Goal: Task Accomplishment & Management: Manage account settings

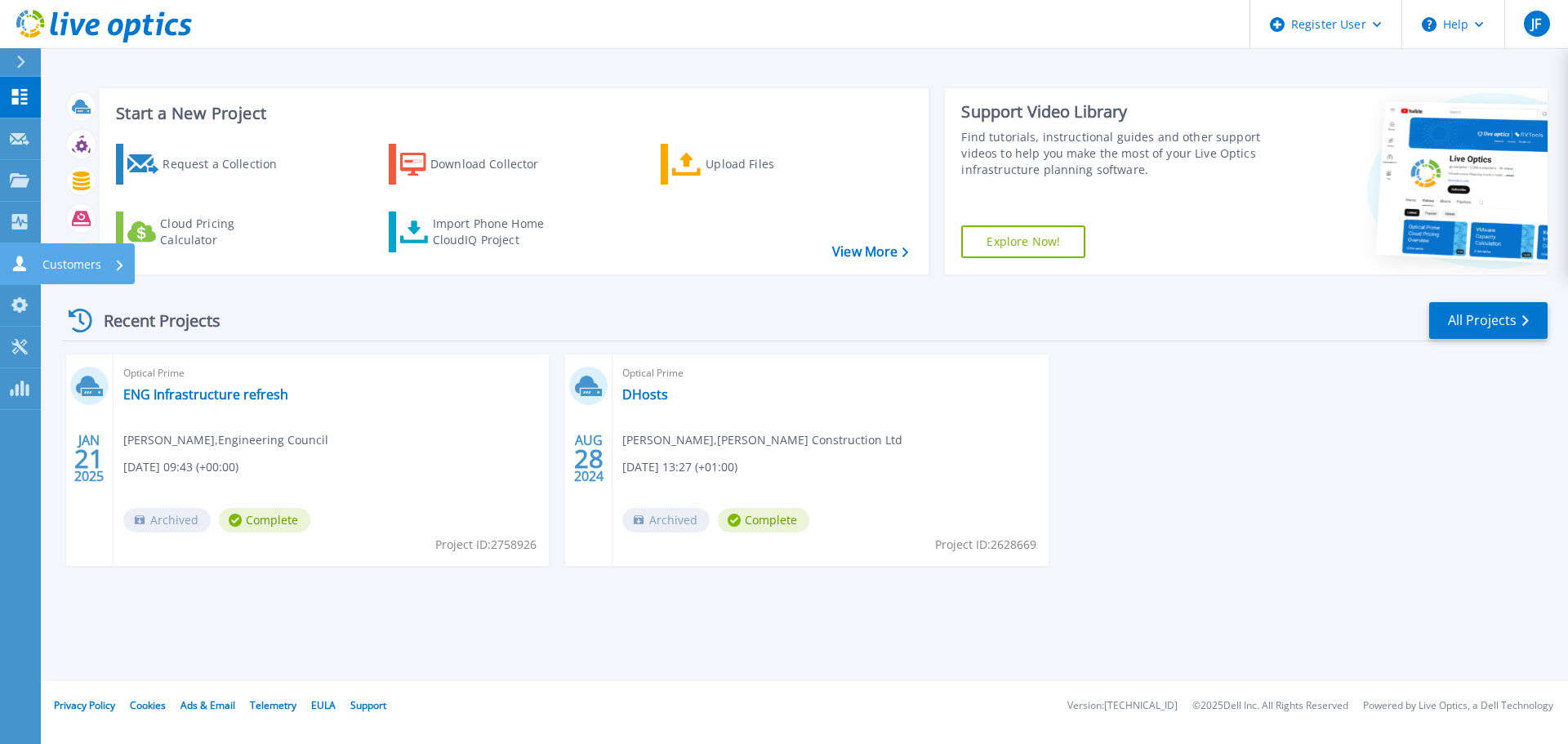
click at [66, 263] on p "Customers" at bounding box center [72, 265] width 59 height 43
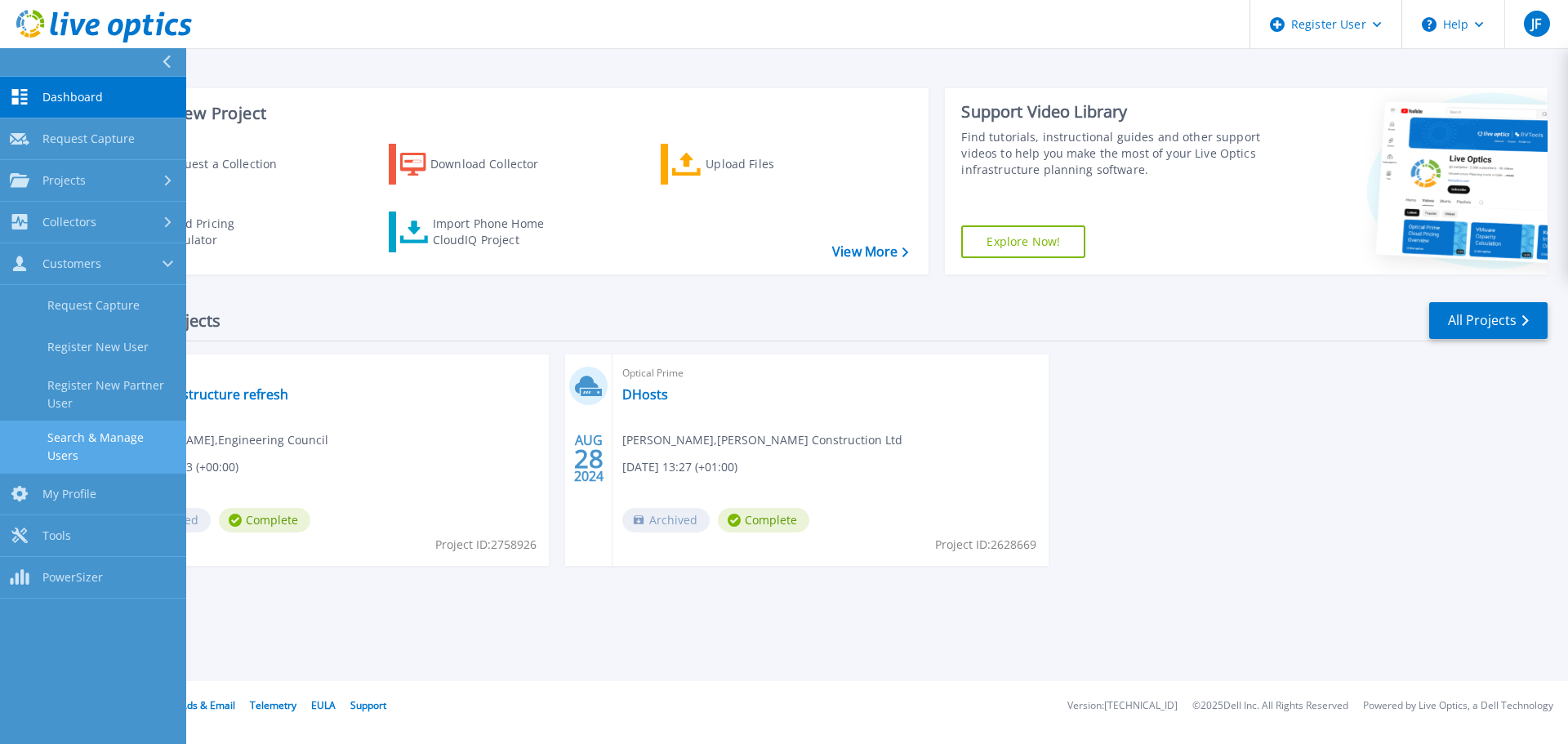
click at [134, 430] on link "Search & Manage Users" at bounding box center [93, 447] width 187 height 52
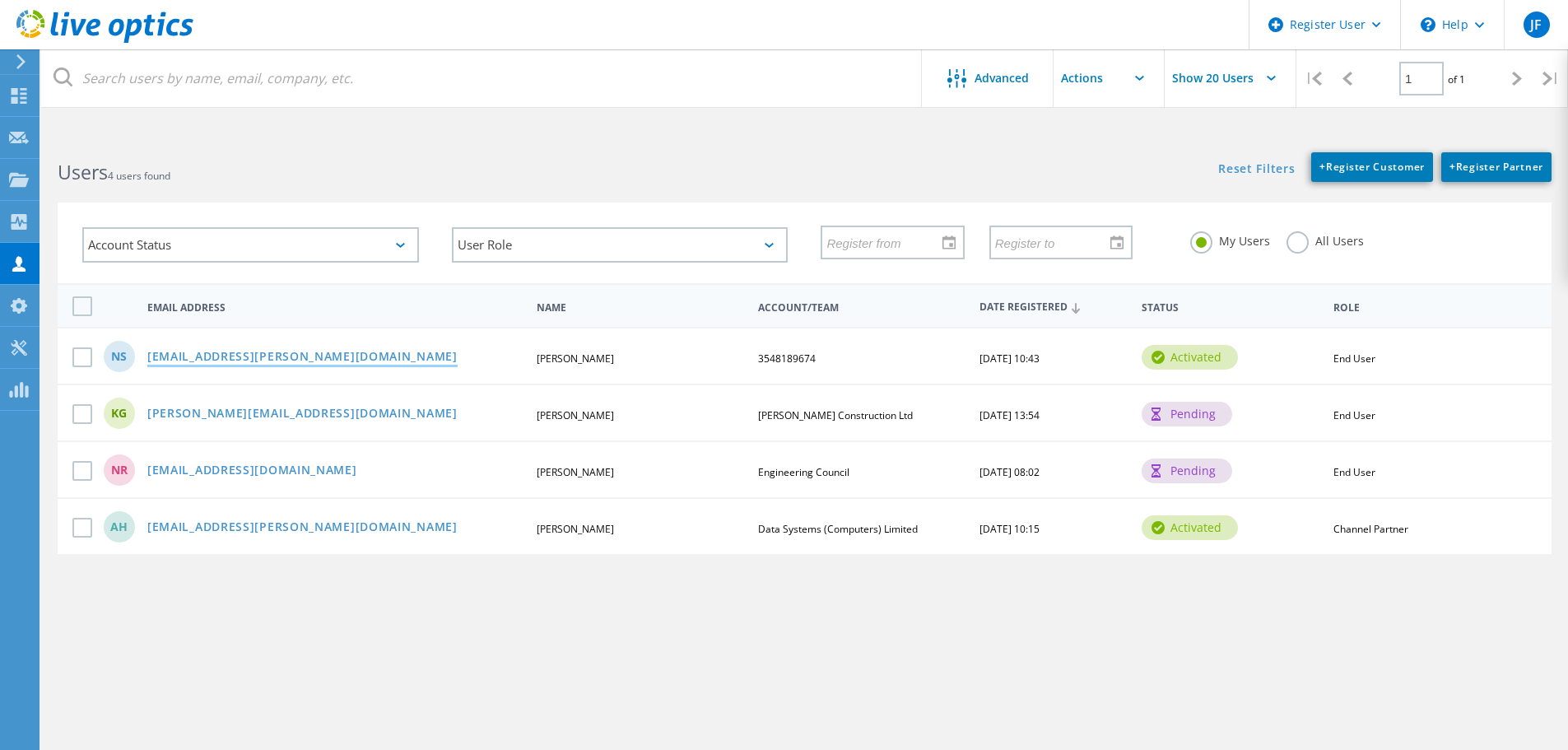
click at [231, 352] on link "[EMAIL_ADDRESS][PERSON_NAME][DOMAIN_NAME]" at bounding box center [302, 357] width 310 height 14
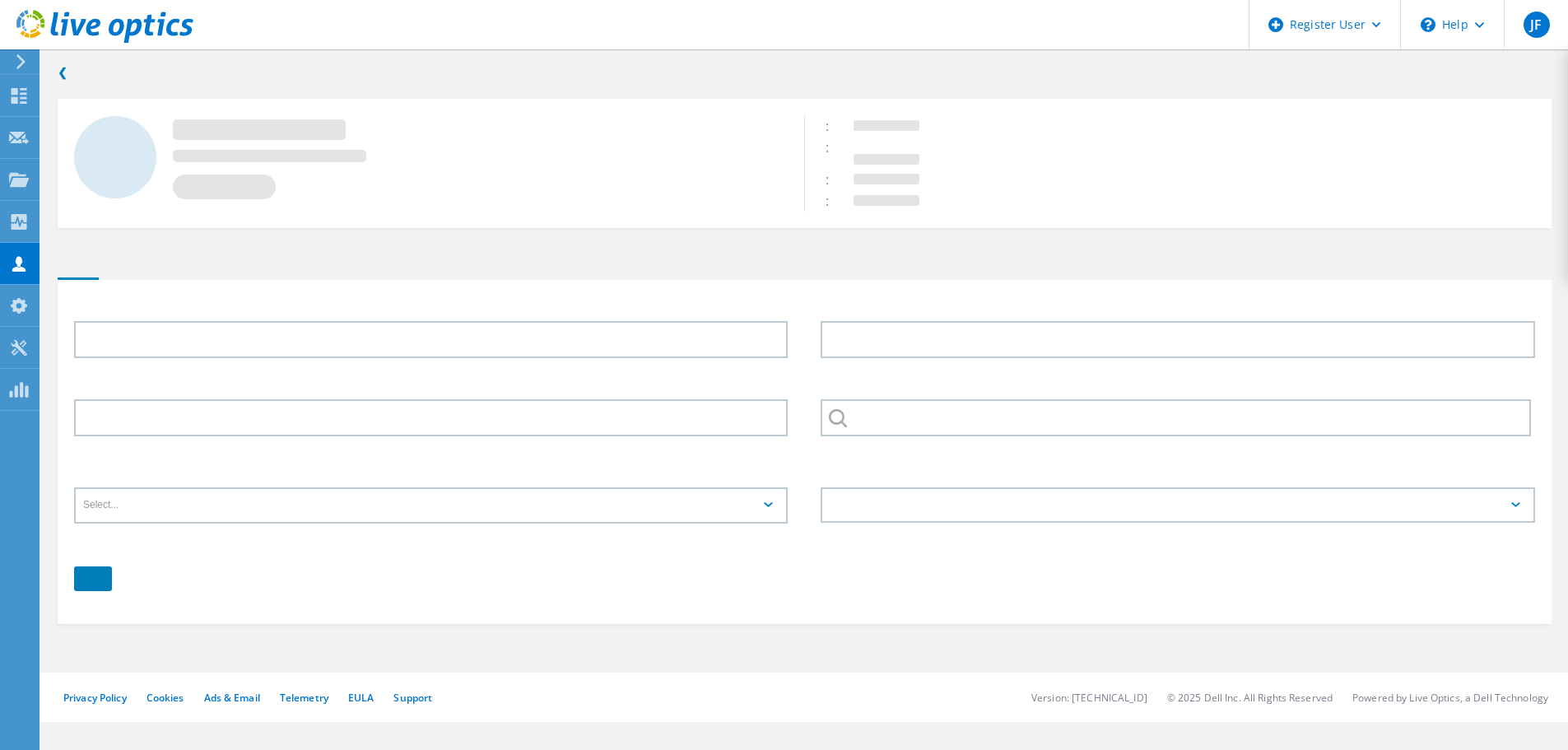
type input "Nirmal"
type input "[PERSON_NAME]"
type input "02036873058"
type input "3548189674"
type input "English"
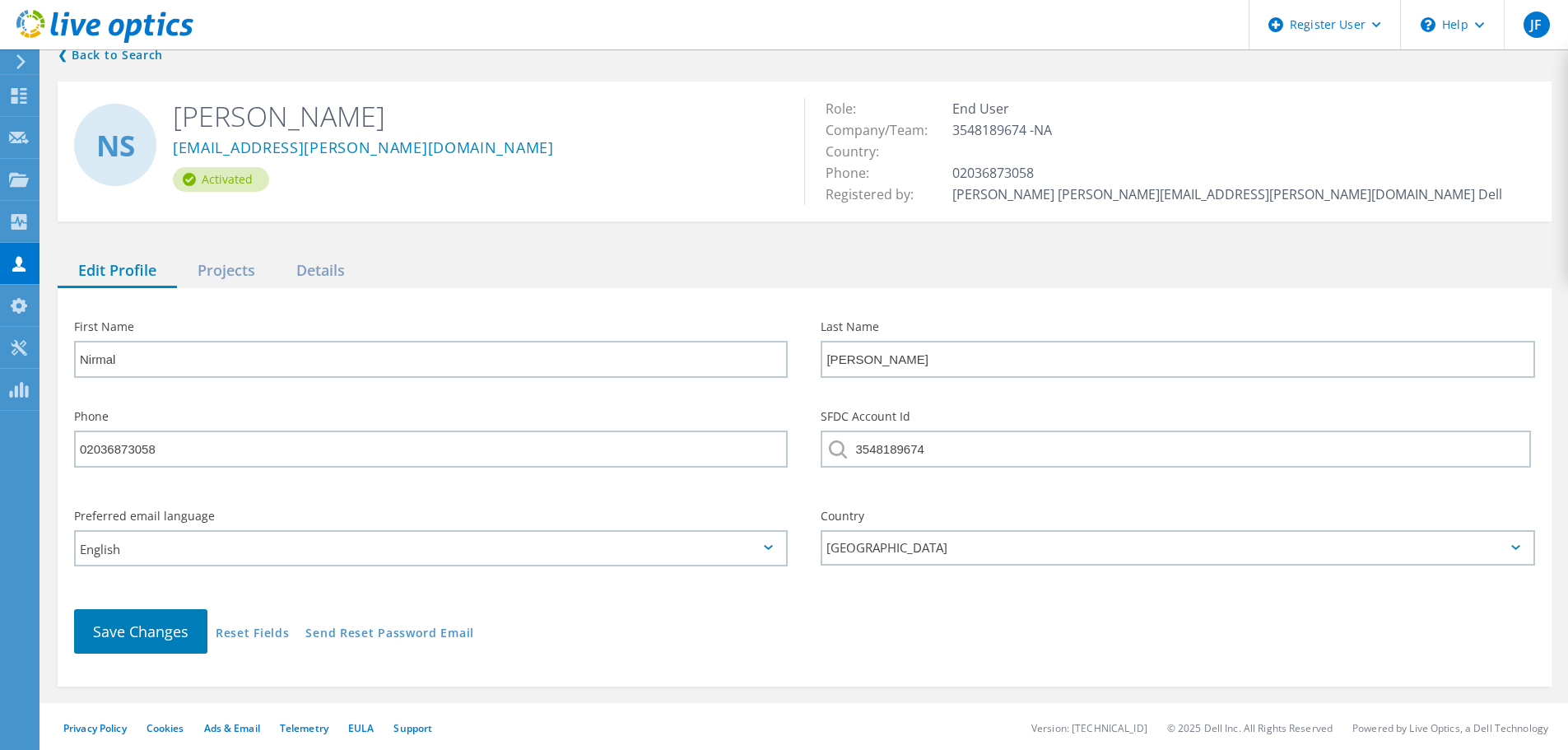
scroll to position [20, 0]
click at [261, 266] on div "Projects" at bounding box center [226, 268] width 99 height 34
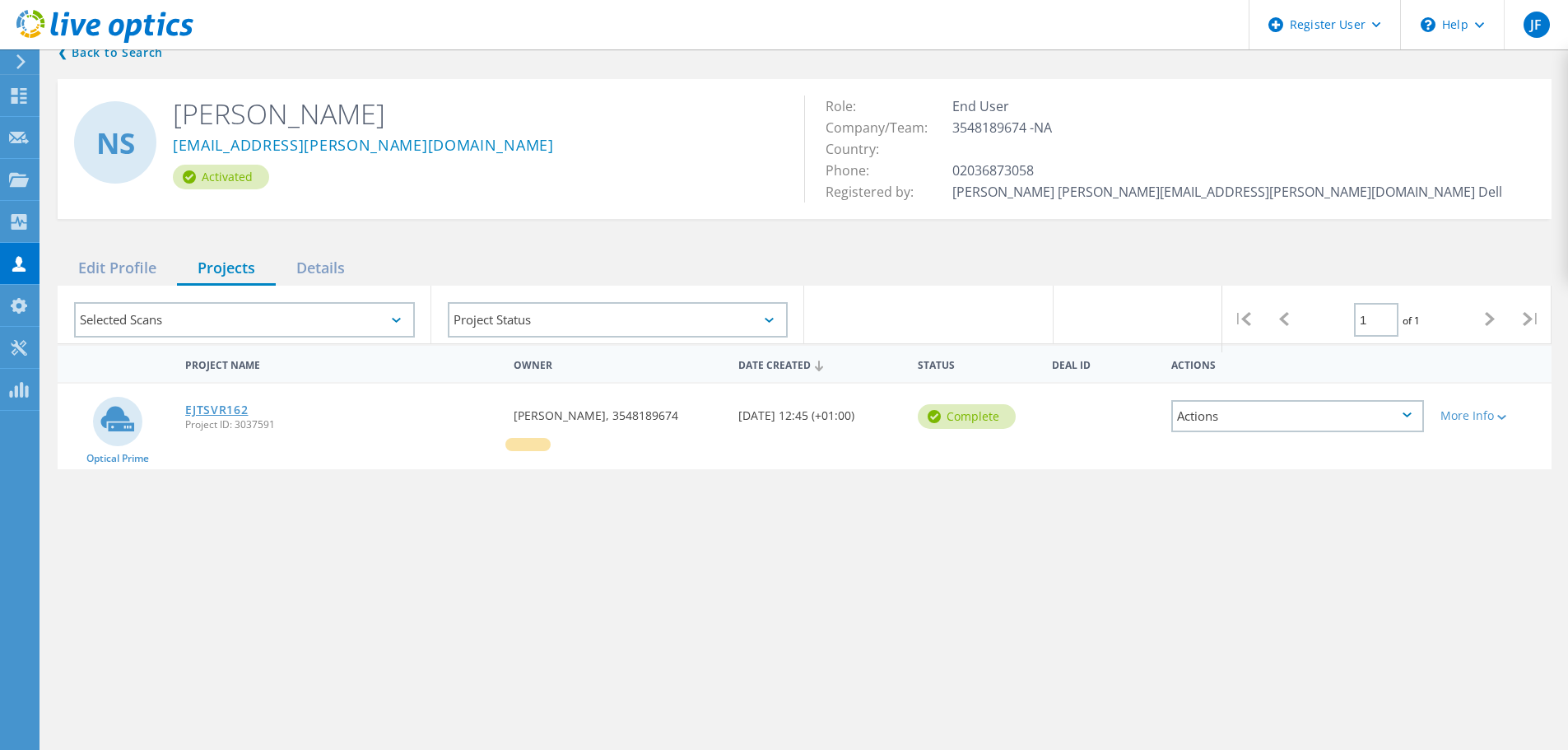
click at [210, 409] on link "EJTSVR162" at bounding box center [216, 410] width 63 height 11
